Goal: Navigation & Orientation: Find specific page/section

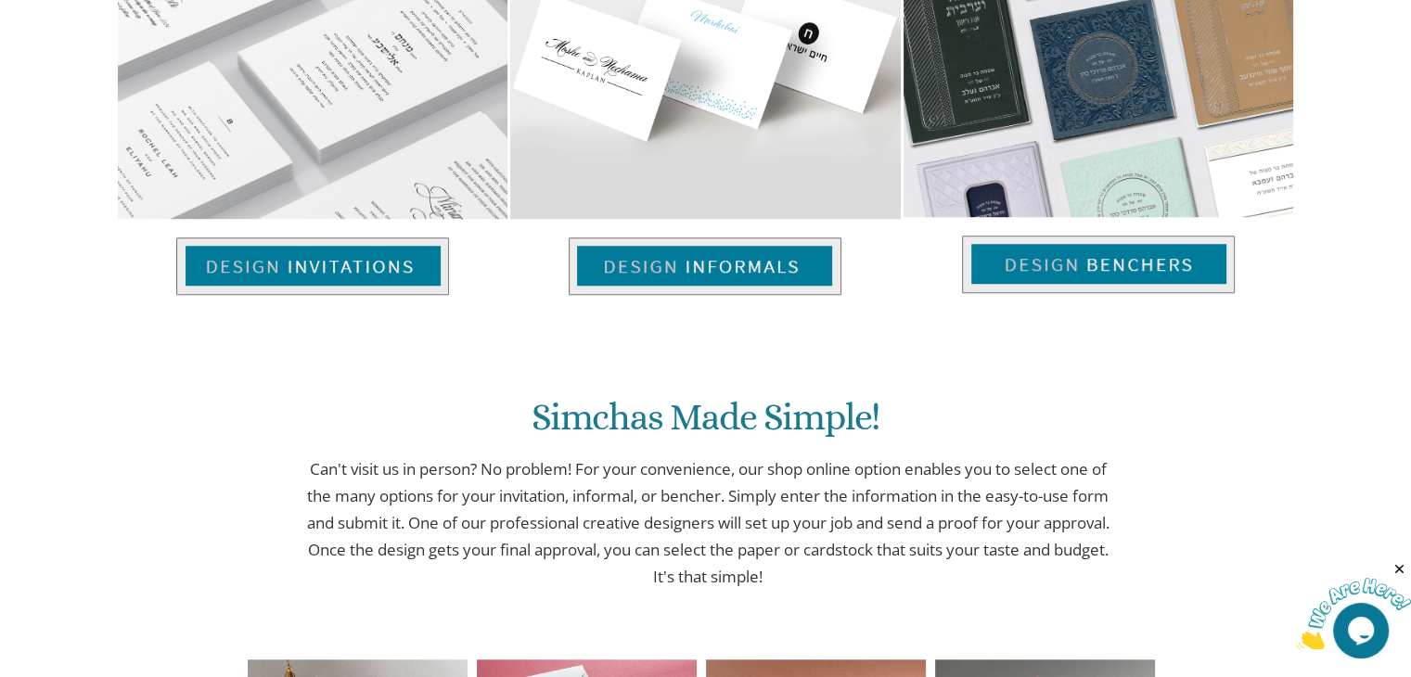
scroll to position [1485, 0]
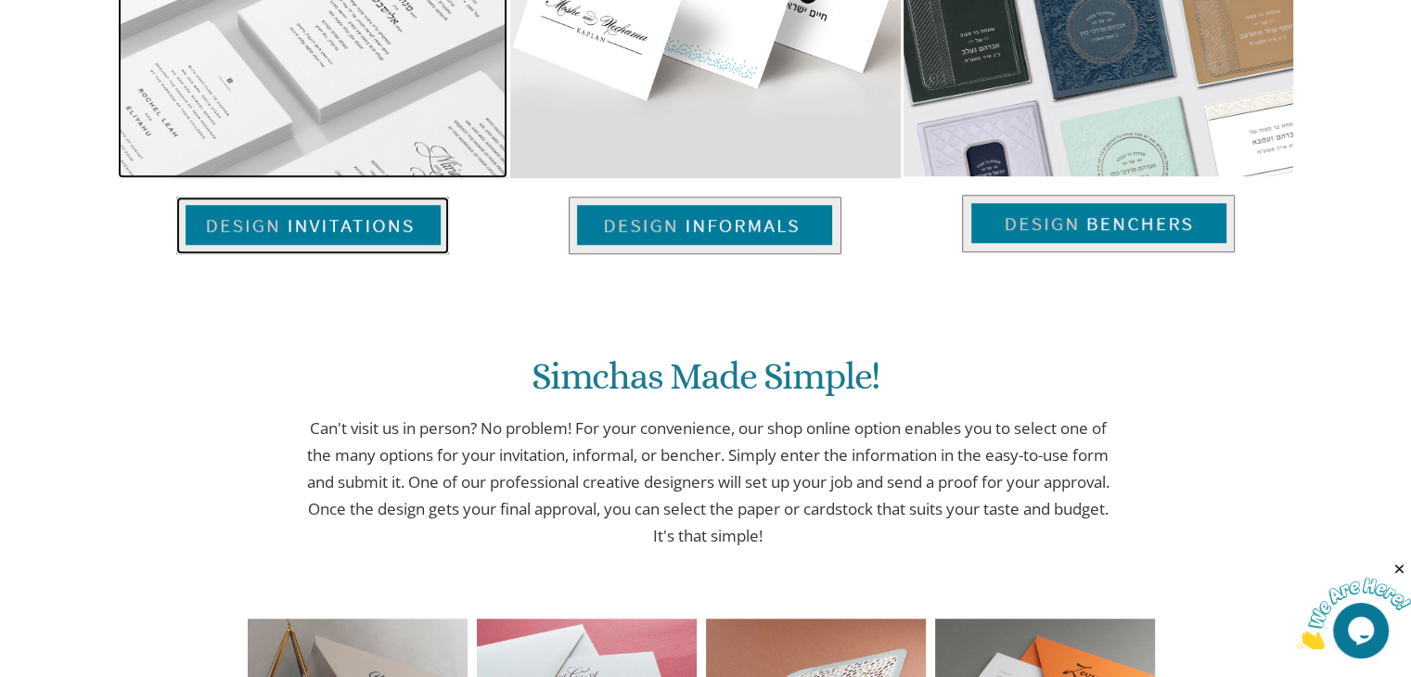
click at [371, 224] on img at bounding box center [312, 226] width 273 height 58
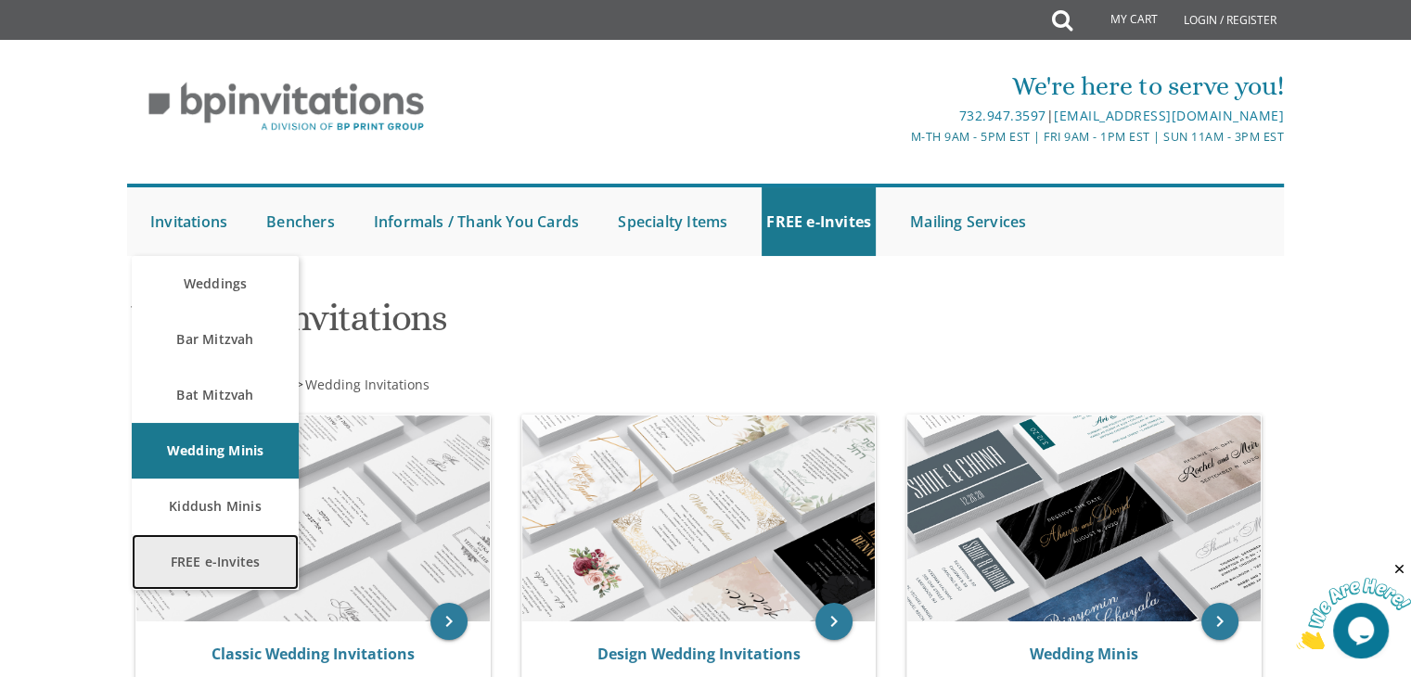
click at [263, 575] on link "FREE e-Invites" at bounding box center [215, 562] width 167 height 56
click at [253, 561] on link "FREE e-Invites" at bounding box center [215, 562] width 167 height 56
click at [252, 561] on link "FREE e-Invites" at bounding box center [215, 562] width 167 height 56
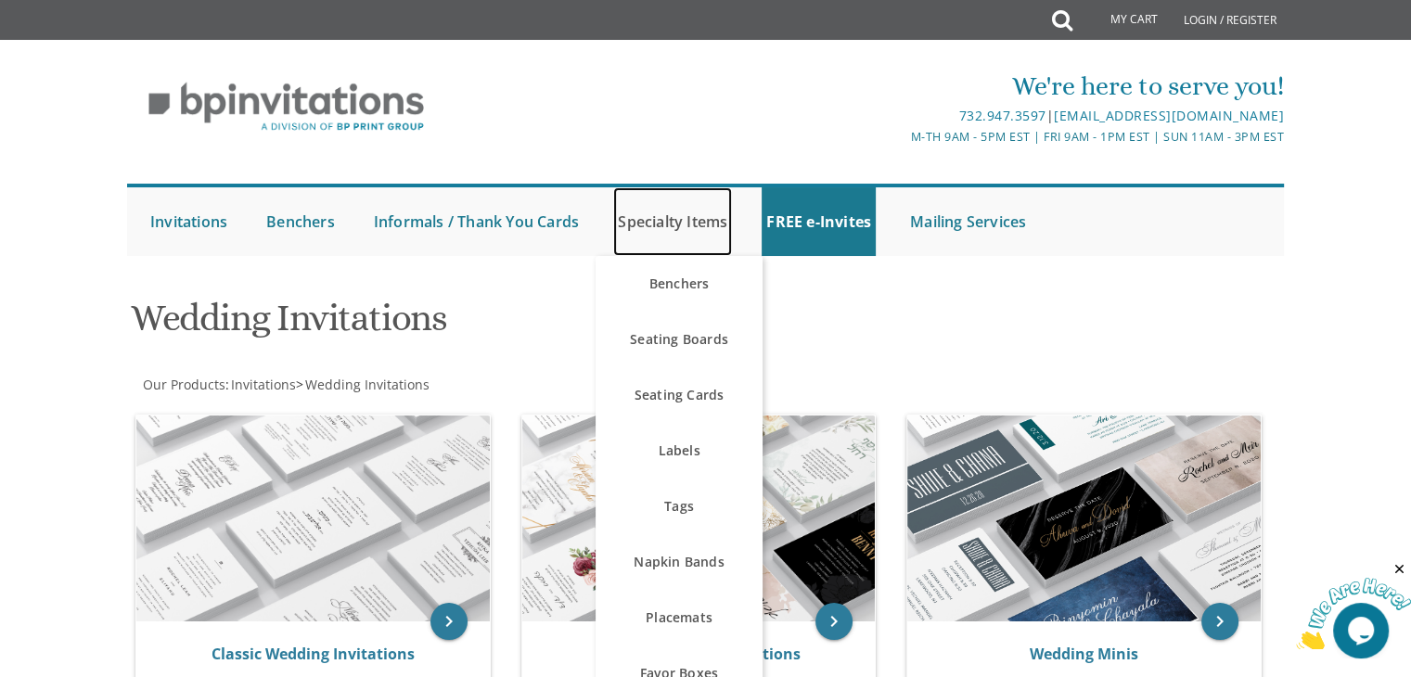
click at [676, 230] on link "Specialty Items" at bounding box center [672, 221] width 119 height 69
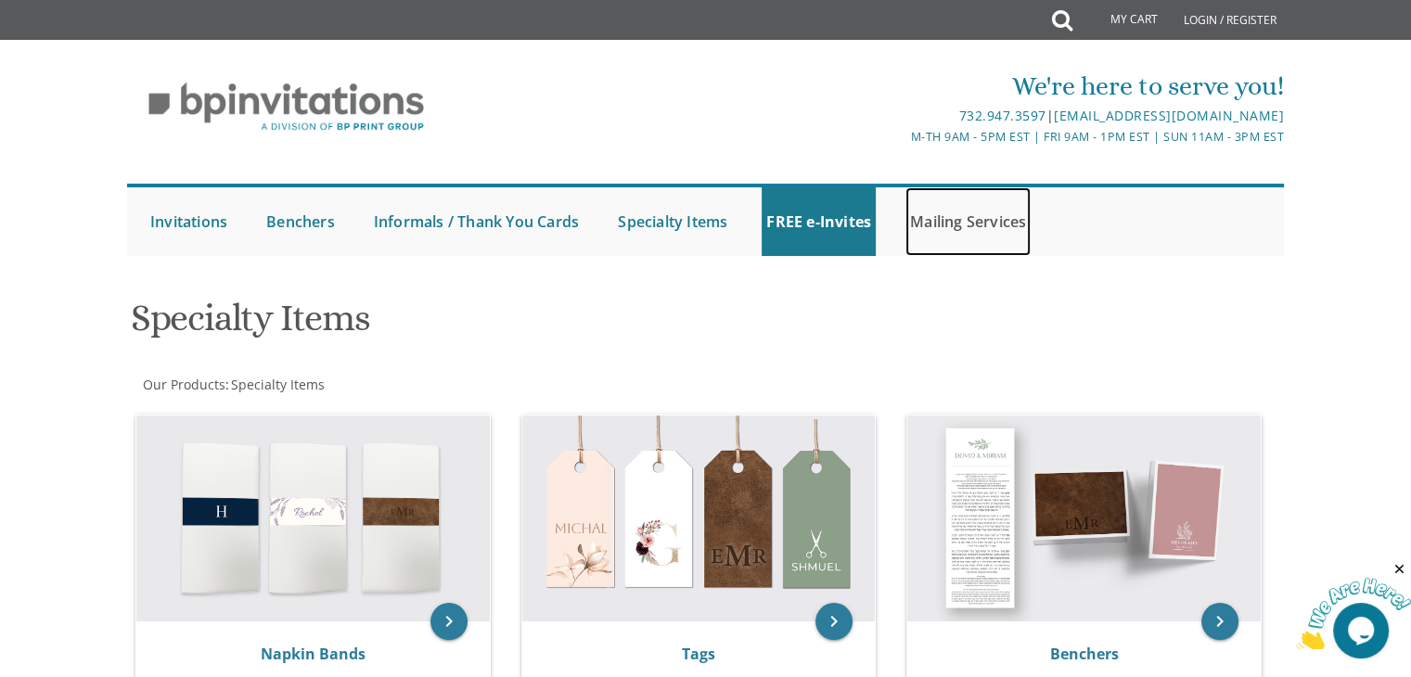
click at [937, 227] on link "Mailing Services" at bounding box center [968, 221] width 125 height 69
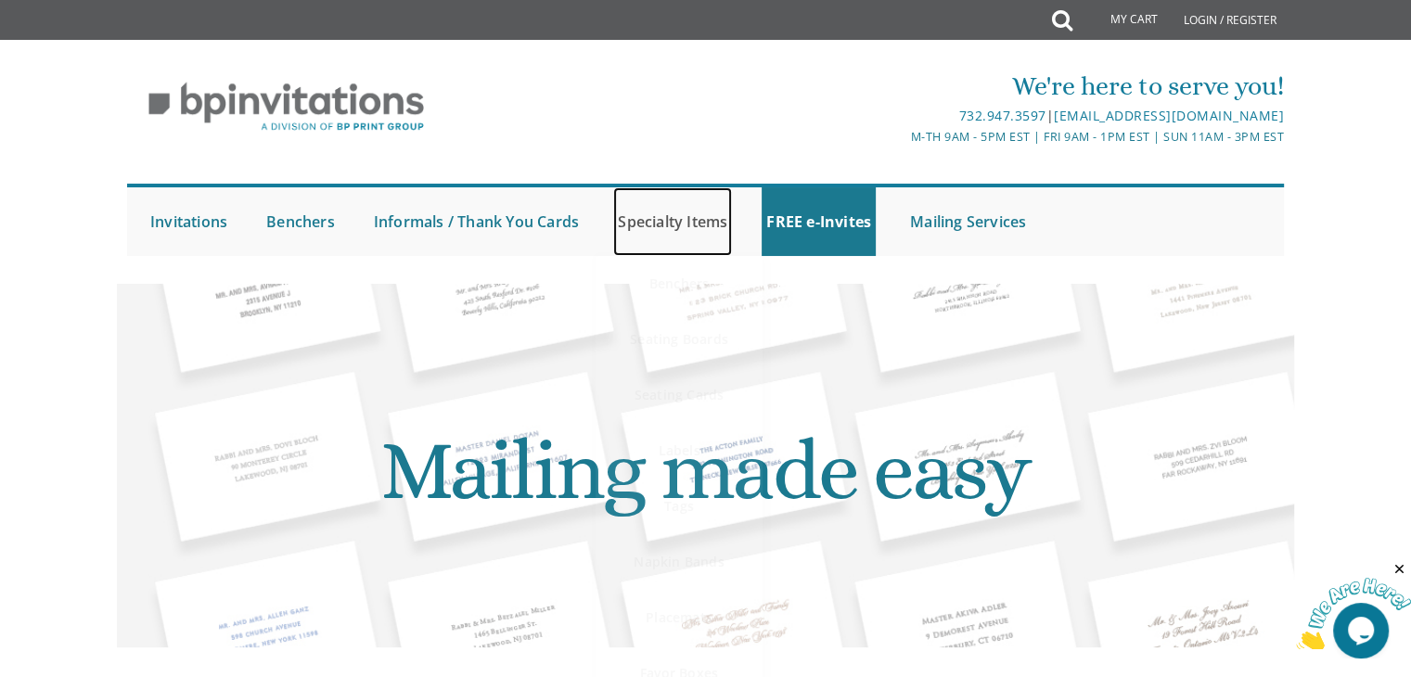
click at [680, 235] on link "Specialty Items" at bounding box center [672, 221] width 119 height 69
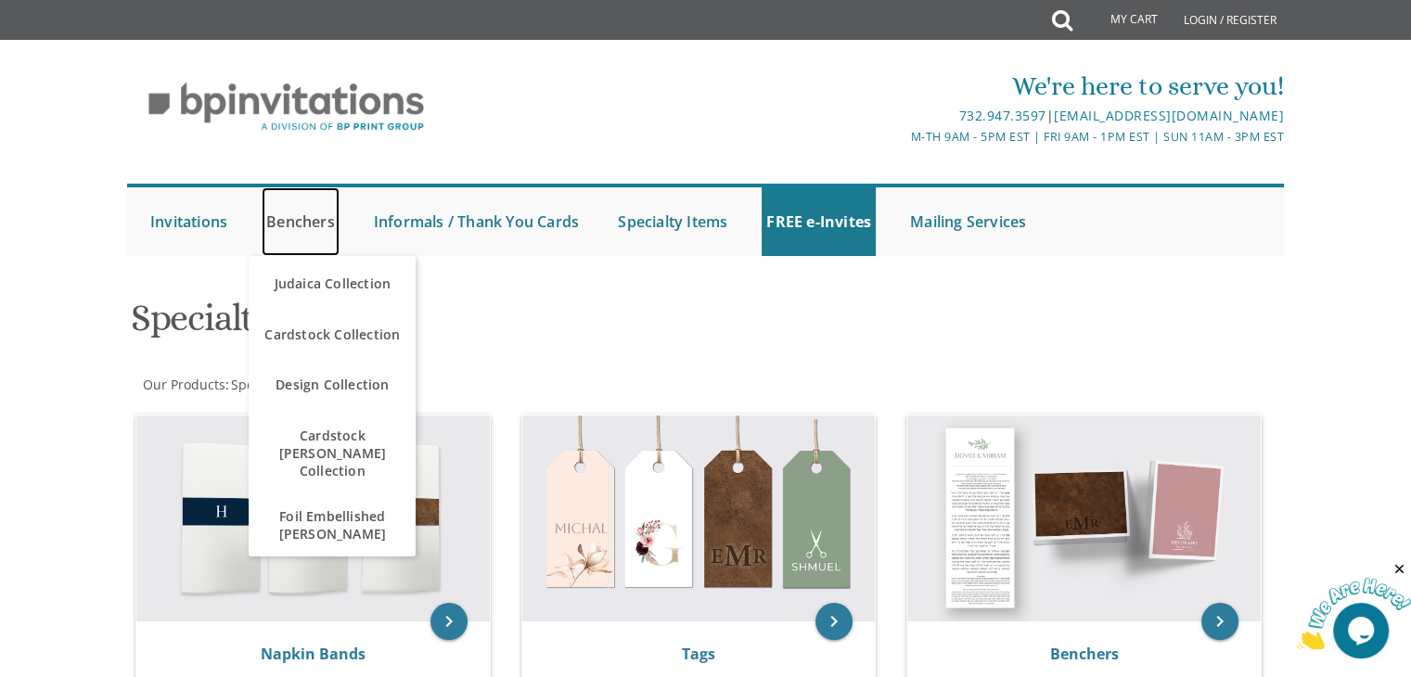
click at [298, 240] on link "Benchers" at bounding box center [301, 221] width 78 height 69
